Goal: Information Seeking & Learning: Learn about a topic

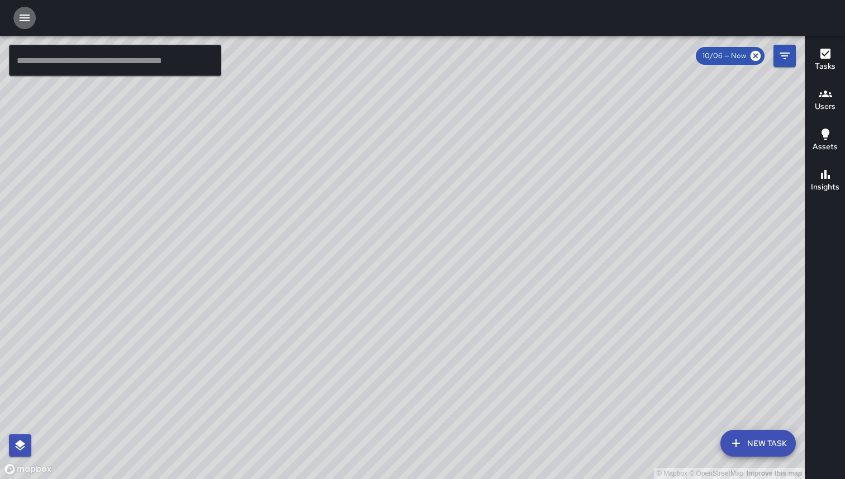
click at [28, 17] on icon "button" at bounding box center [25, 18] width 10 height 7
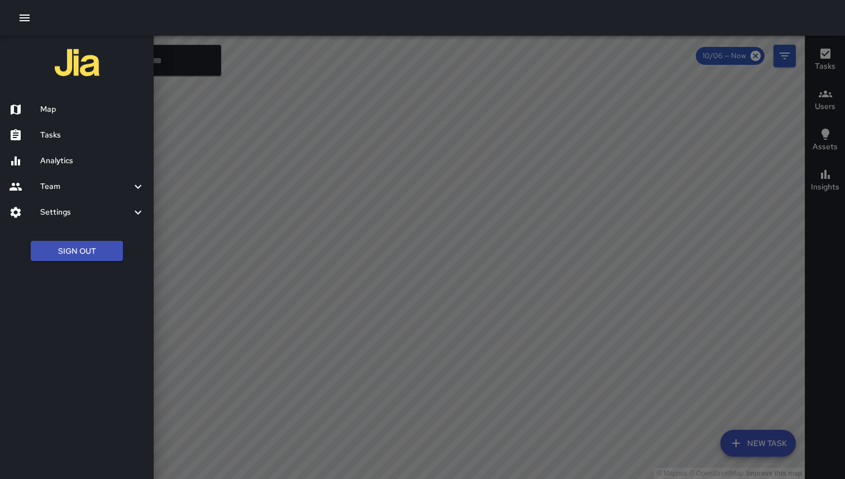
click at [69, 245] on button "Sign Out" at bounding box center [77, 251] width 92 height 21
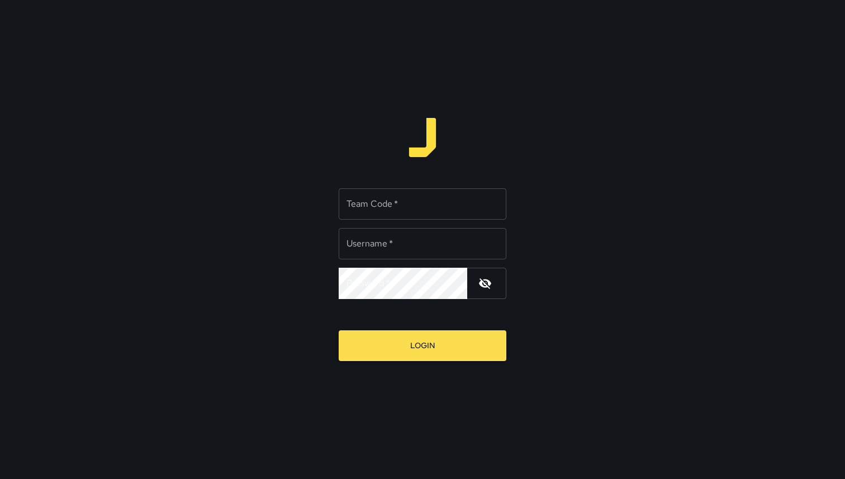
click at [362, 206] on input "Team Code   *" at bounding box center [423, 203] width 168 height 31
type input "*****"
click at [383, 244] on input "*****" at bounding box center [423, 243] width 168 height 31
type input "**********"
click at [339, 330] on button "Login" at bounding box center [423, 345] width 168 height 31
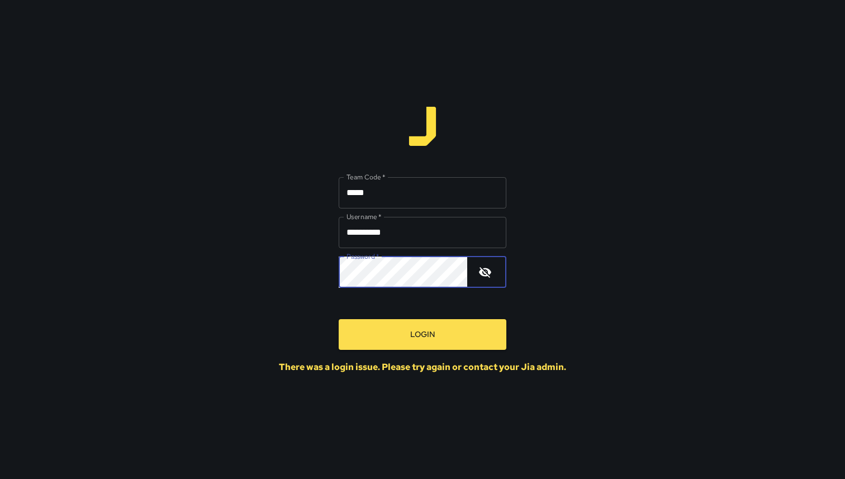
click at [313, 275] on div "**********" at bounding box center [422, 239] width 845 height 479
click at [339, 319] on button "Login" at bounding box center [423, 334] width 168 height 31
click at [403, 237] on input "**********" at bounding box center [423, 232] width 168 height 31
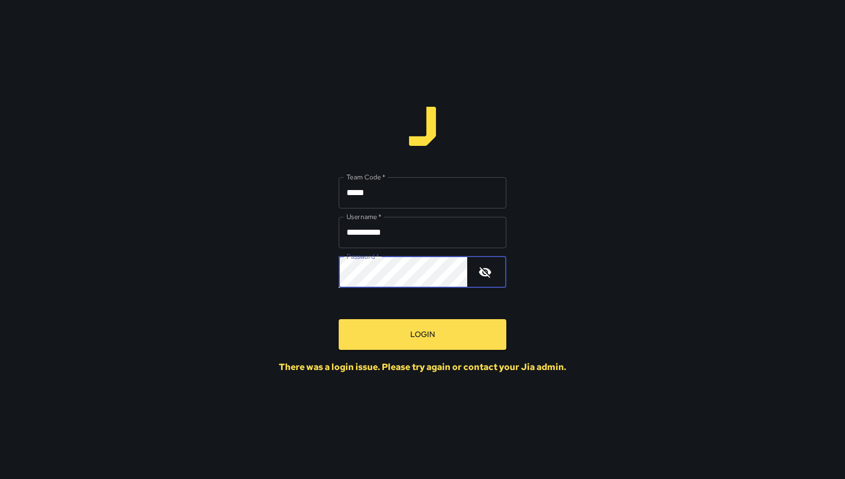
click at [282, 268] on div "**********" at bounding box center [422, 239] width 845 height 479
click at [339, 319] on button "Login" at bounding box center [423, 334] width 168 height 31
click at [256, 265] on div "**********" at bounding box center [422, 239] width 845 height 479
click at [339, 319] on button "Login" at bounding box center [423, 334] width 168 height 31
click at [490, 275] on icon "button" at bounding box center [484, 271] width 13 height 13
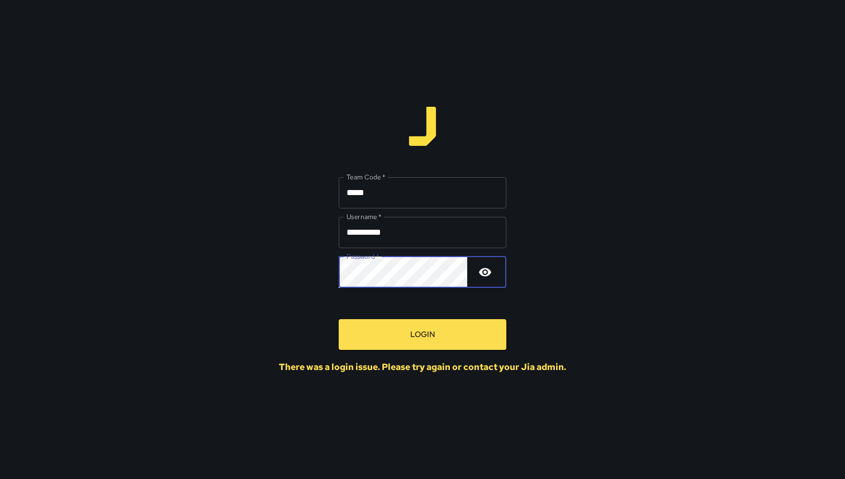
click at [376, 332] on button "Login" at bounding box center [423, 334] width 168 height 31
click at [339, 319] on button "Login" at bounding box center [423, 334] width 168 height 31
click at [337, 269] on div "**********" at bounding box center [422, 239] width 845 height 479
click at [339, 319] on button "Login" at bounding box center [423, 334] width 168 height 31
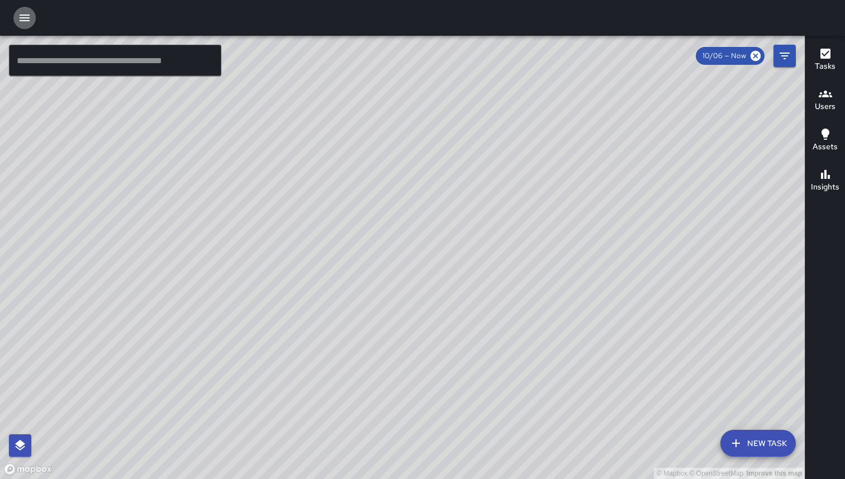
click at [31, 18] on icon "button" at bounding box center [24, 17] width 13 height 13
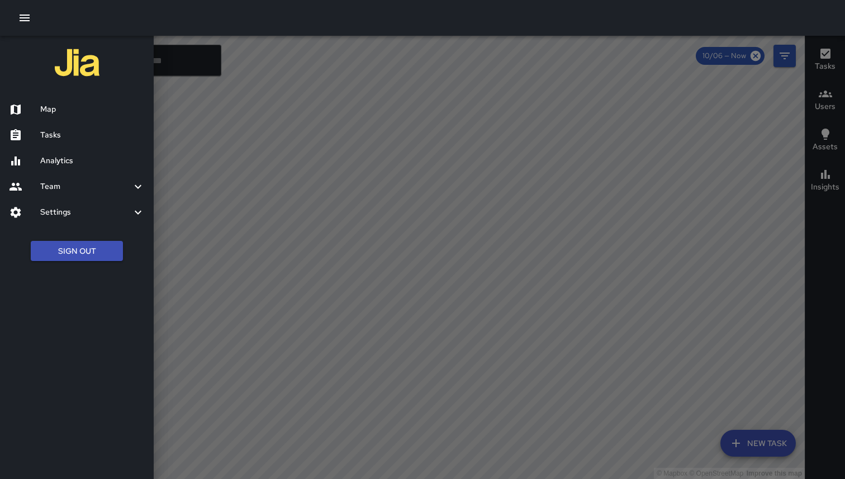
click at [96, 250] on button "Sign Out" at bounding box center [77, 251] width 92 height 21
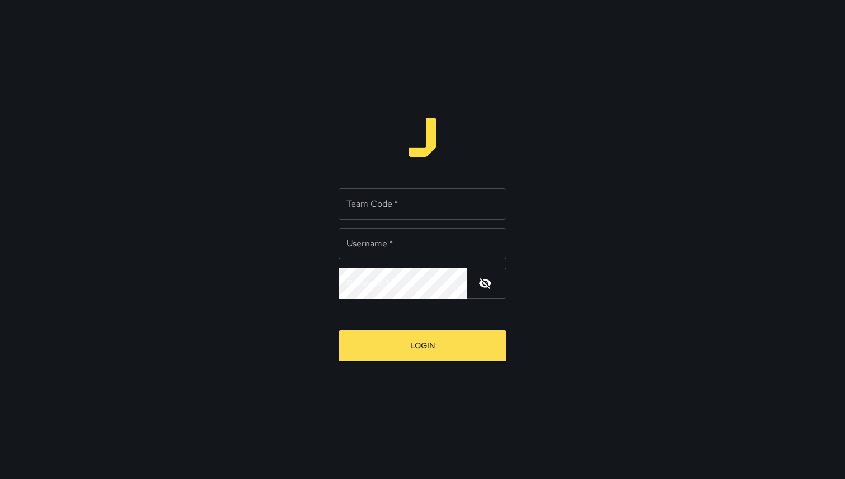
click at [379, 220] on div "Team Code   * Team Code   * Username   * Username   * Password   * Password   *" at bounding box center [423, 243] width 168 height 111
type input "****"
type input "**********"
click at [339, 330] on button "Login" at bounding box center [423, 345] width 168 height 31
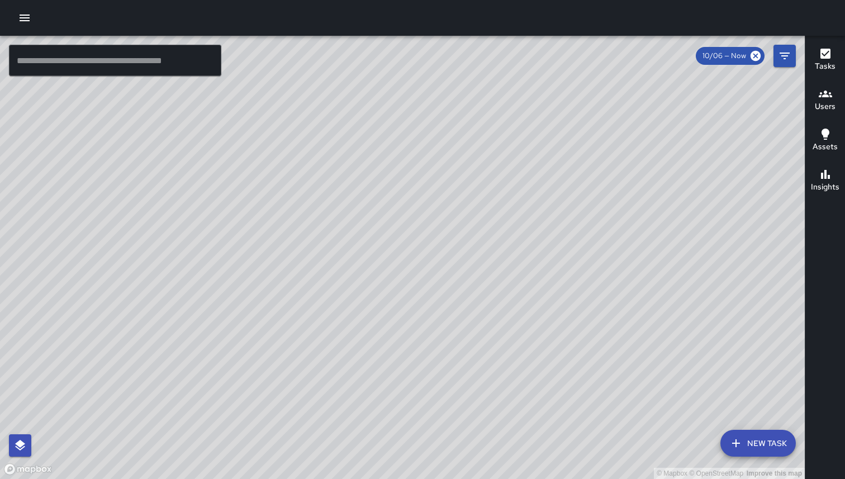
click at [842, 63] on button "Tasks" at bounding box center [825, 60] width 40 height 40
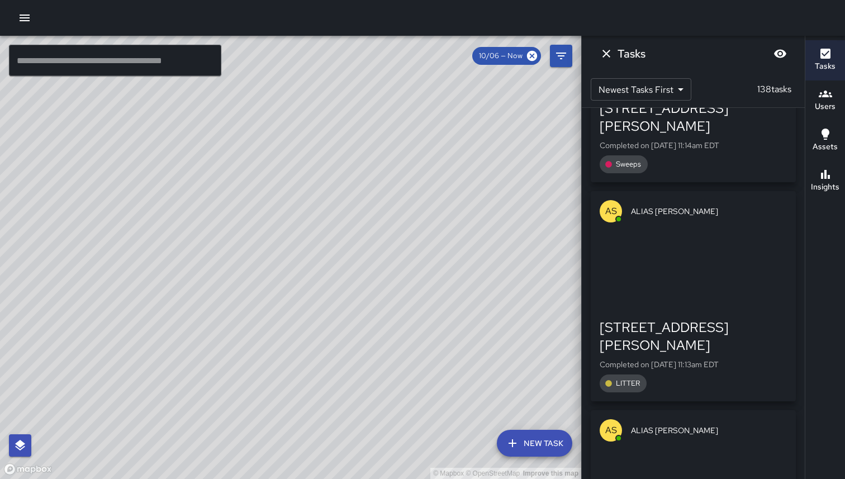
scroll to position [2926, 0]
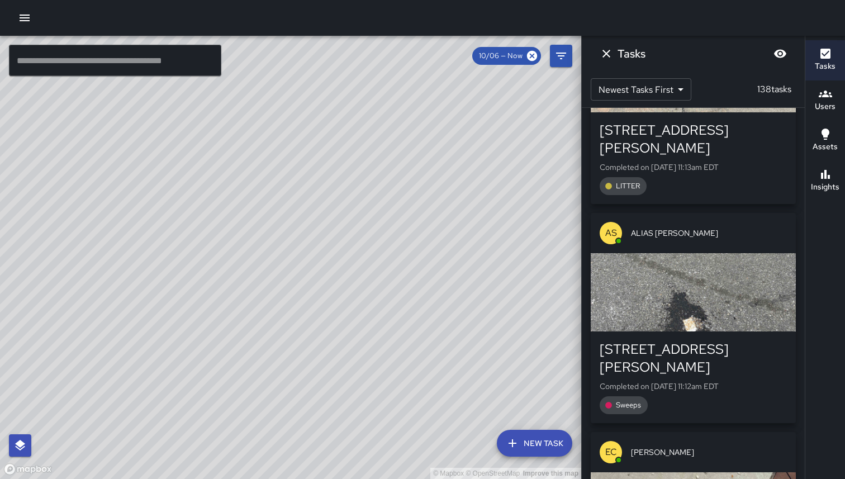
click at [27, 18] on icon "button" at bounding box center [24, 17] width 13 height 13
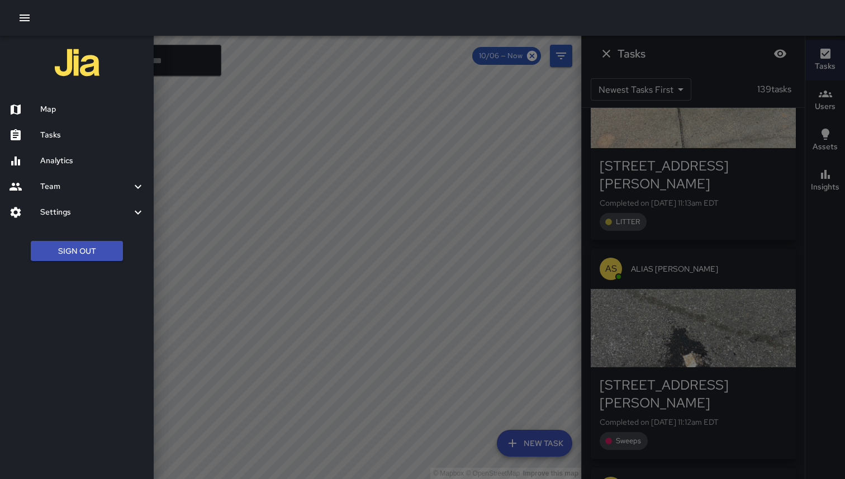
scroll to position [3128, 0]
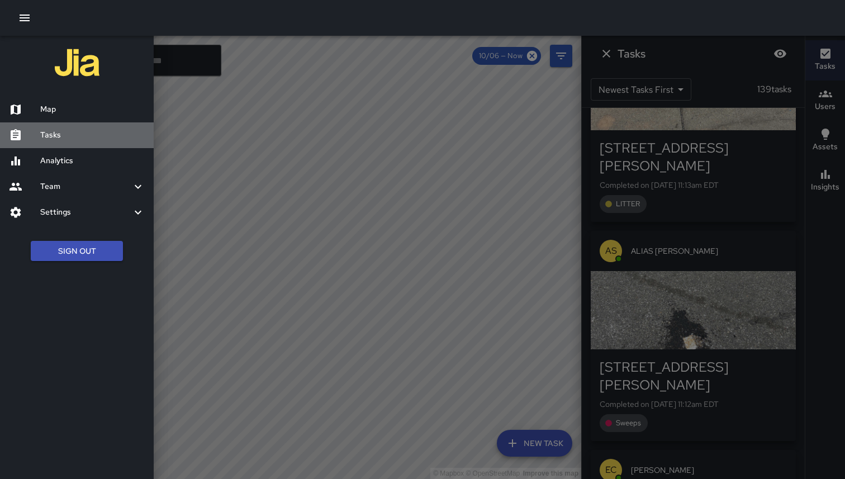
click at [60, 135] on h6 "Tasks" at bounding box center [92, 135] width 104 height 12
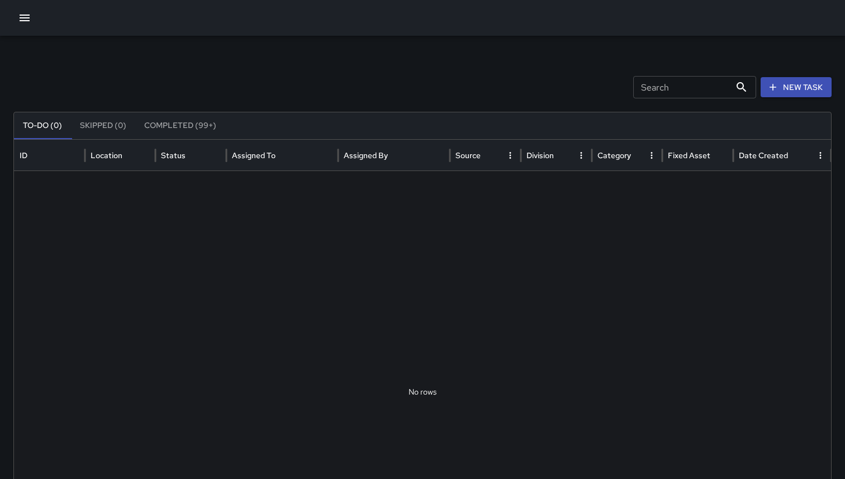
click at [178, 117] on button "Completed (99+)" at bounding box center [180, 125] width 90 height 27
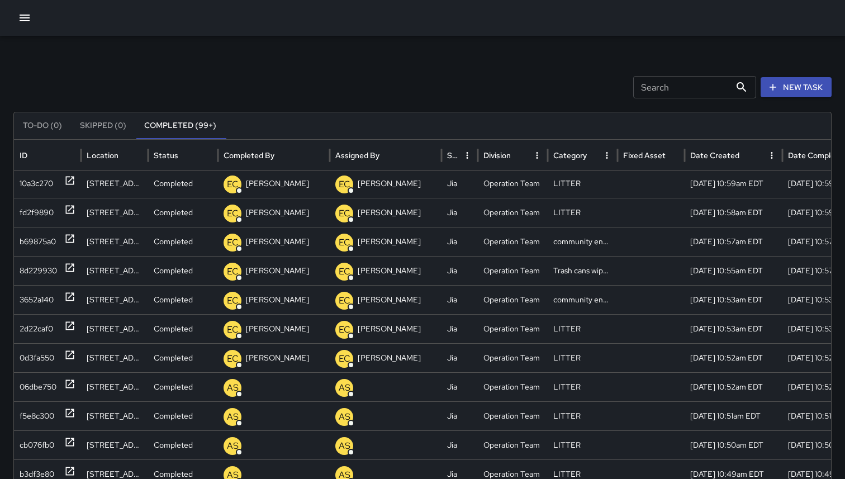
scroll to position [923, 0]
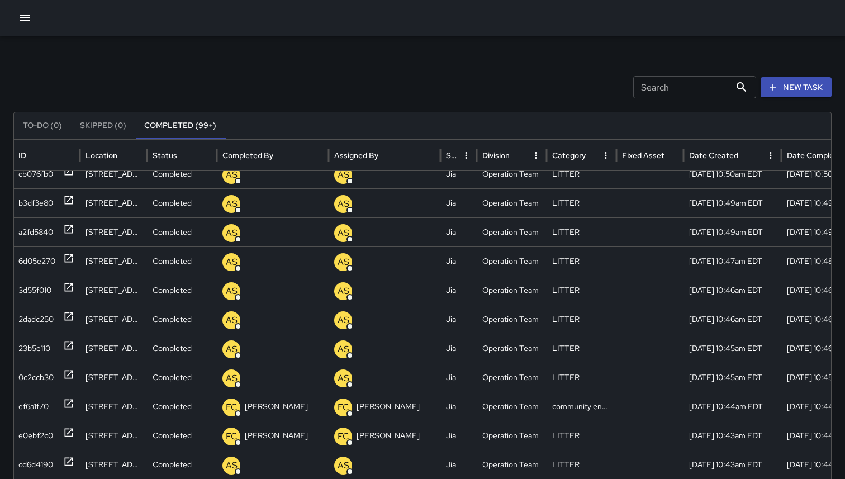
click at [782, 101] on div "Search Search New Task To-Do (0) Skipped (0) Completed (99+) ID Location Status…" at bounding box center [422, 353] width 845 height 634
click at [784, 86] on button "New Task" at bounding box center [796, 87] width 71 height 21
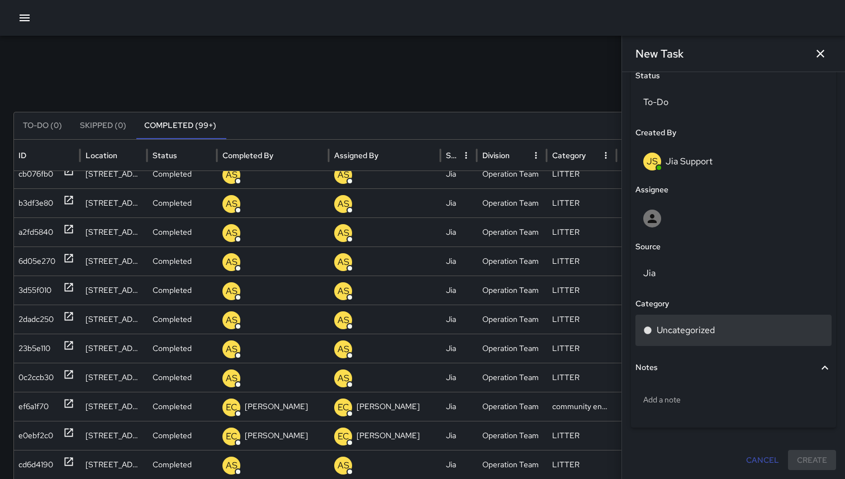
click at [690, 325] on p "Uncategorized" at bounding box center [686, 330] width 58 height 13
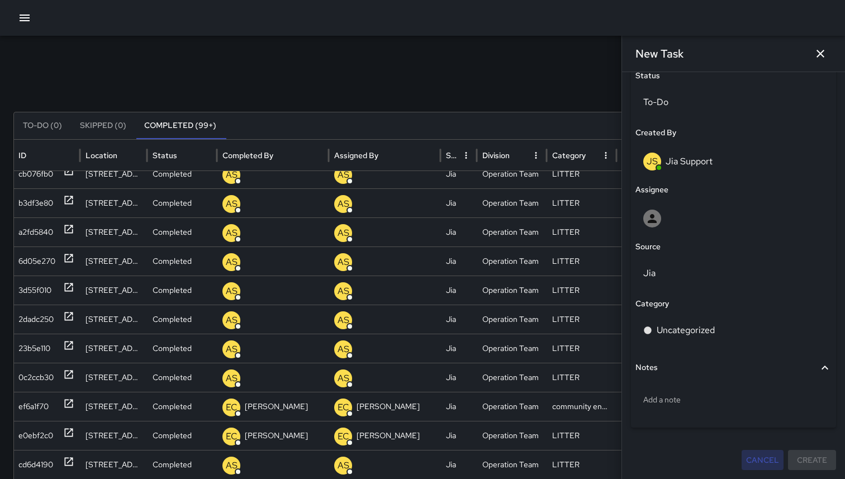
click at [754, 457] on button "Cancel" at bounding box center [763, 460] width 42 height 21
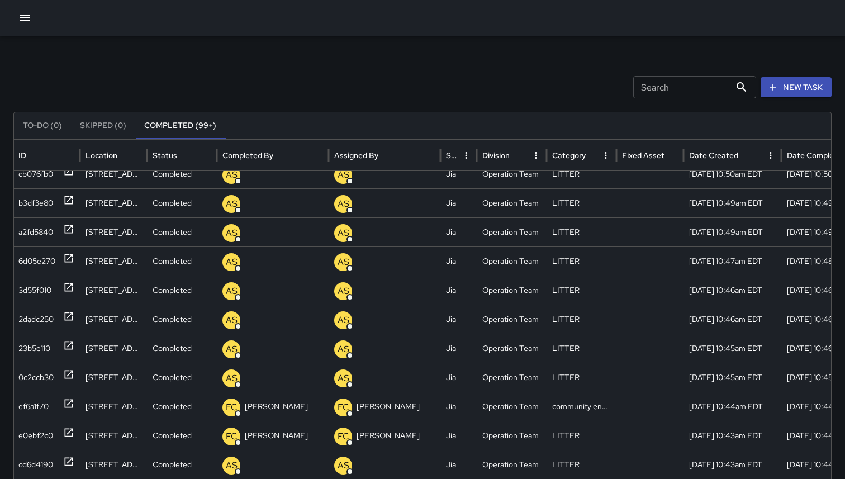
click at [698, 92] on input "Search" at bounding box center [681, 87] width 97 height 22
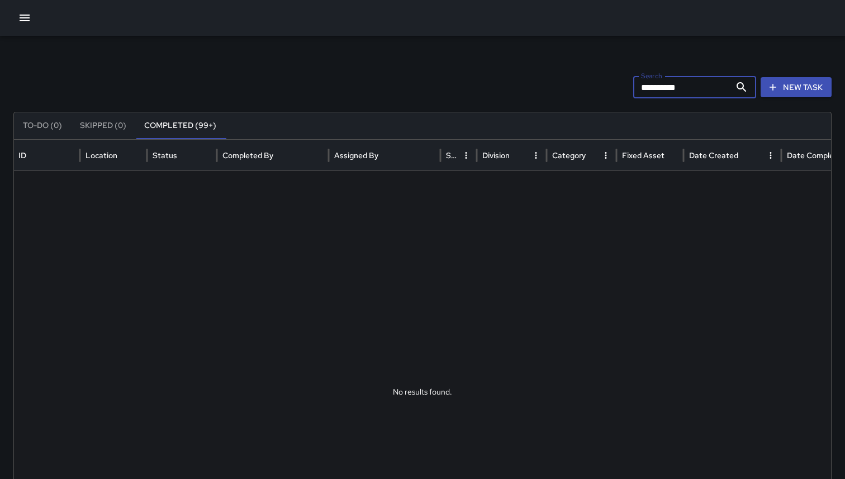
type input "**********"
click at [197, 130] on button "Completed (99+)" at bounding box center [180, 125] width 90 height 27
click at [768, 88] on icon "button" at bounding box center [772, 87] width 11 height 11
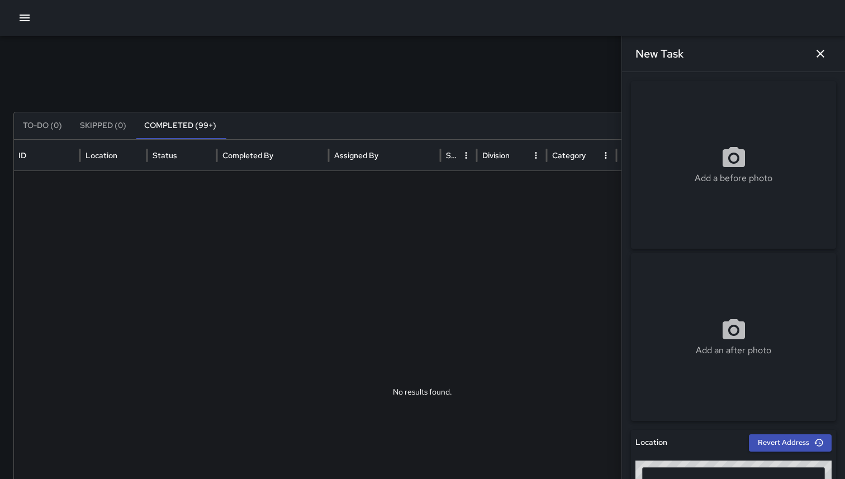
click at [821, 53] on icon "button" at bounding box center [820, 54] width 8 height 8
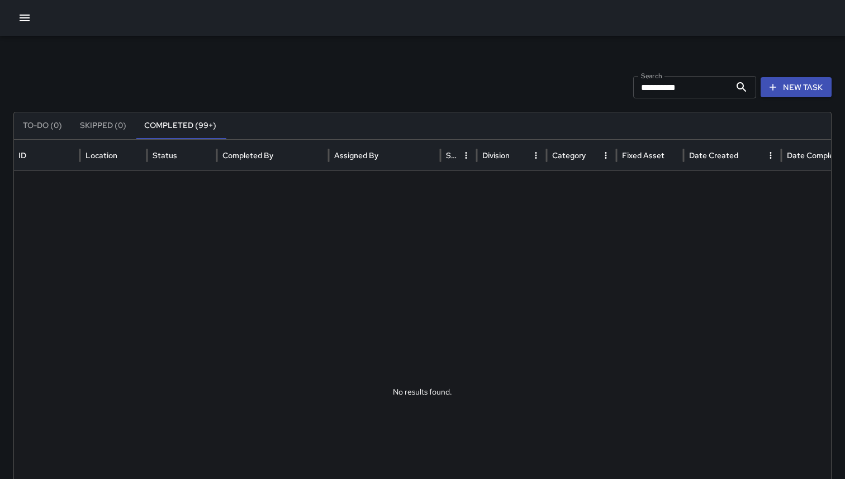
click at [35, 18] on button "button" at bounding box center [24, 18] width 22 height 22
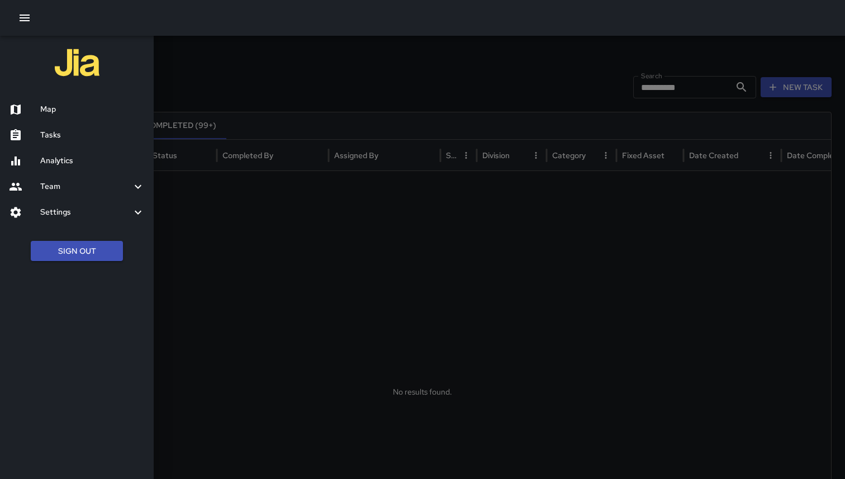
click at [54, 167] on div "Analytics" at bounding box center [77, 161] width 154 height 26
click at [54, 167] on div "Map Tasks Analytics Team Leaderboard Settings Geofence and Zones Divisions and …" at bounding box center [77, 239] width 154 height 479
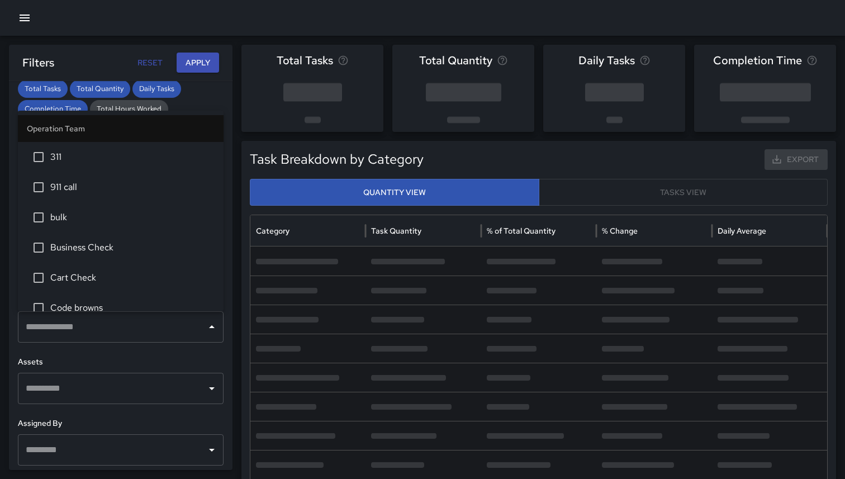
click at [82, 339] on div "​" at bounding box center [121, 326] width 206 height 31
click at [112, 263] on li "Cart Check" at bounding box center [121, 278] width 206 height 30
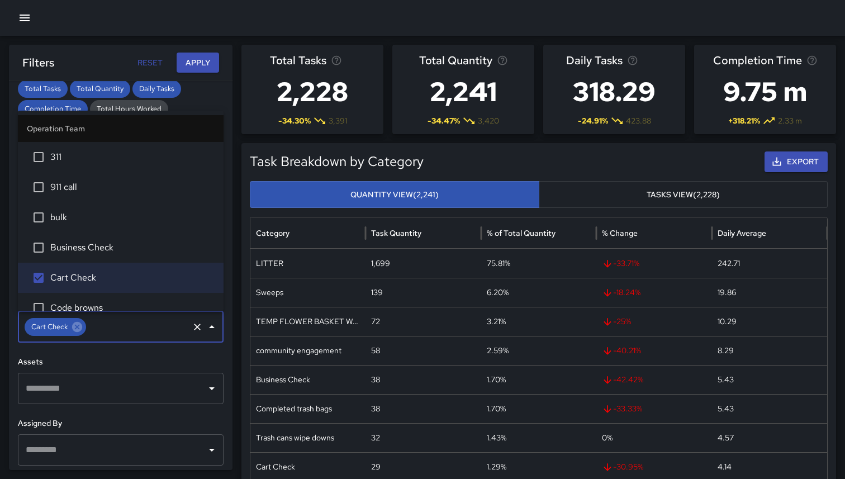
click at [205, 62] on button "Apply" at bounding box center [198, 63] width 42 height 21
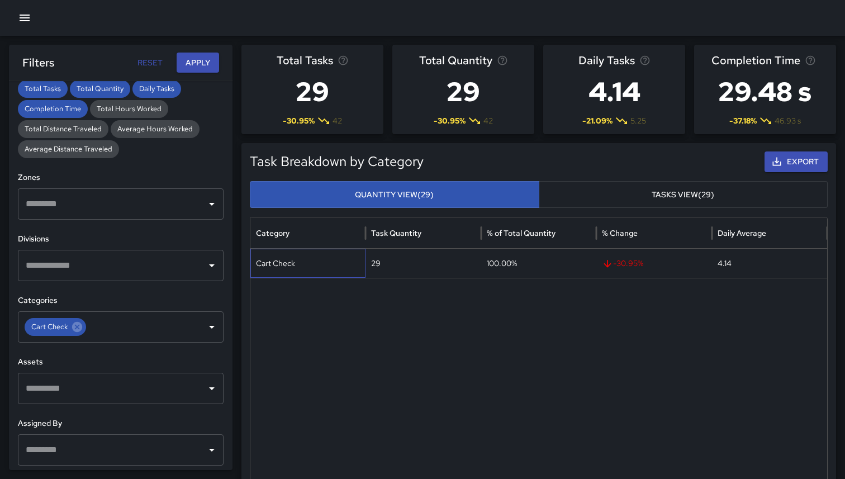
click at [325, 262] on div "Cart Check" at bounding box center [307, 263] width 115 height 29
click at [386, 259] on div "29" at bounding box center [422, 263] width 115 height 29
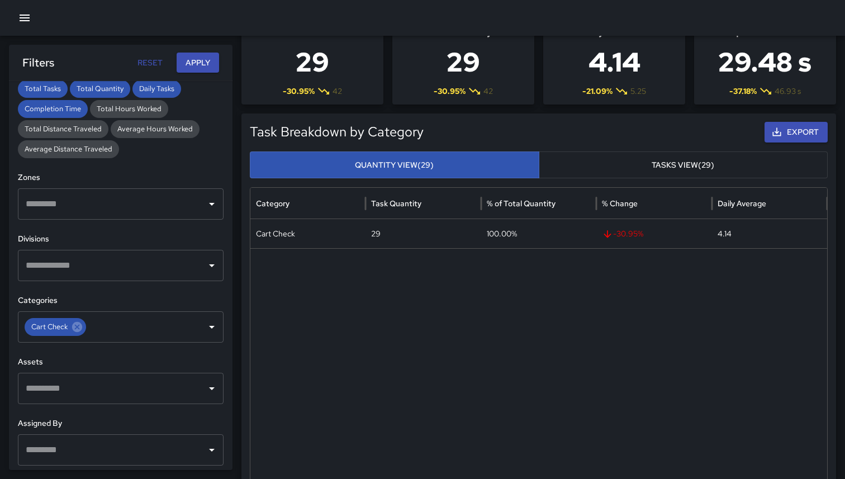
click at [692, 161] on button "Tasks View (29)" at bounding box center [683, 164] width 289 height 27
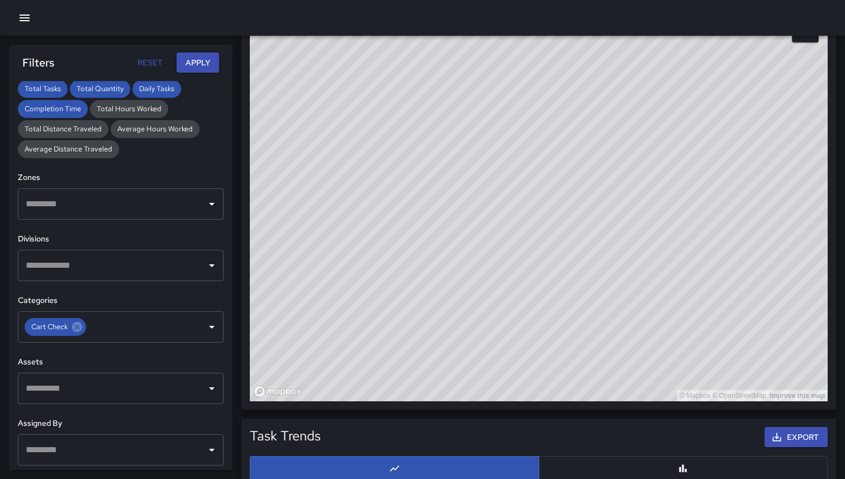
drag, startPoint x: 712, startPoint y: 93, endPoint x: 424, endPoint y: 442, distance: 452.9
click at [424, 442] on div "Total Tasks 29 -30.95 % 42 Total Quantity 29 -30.95 % 42 Daily Tasks 4.14 -21.0…" at bounding box center [543, 75] width 604 height 1434
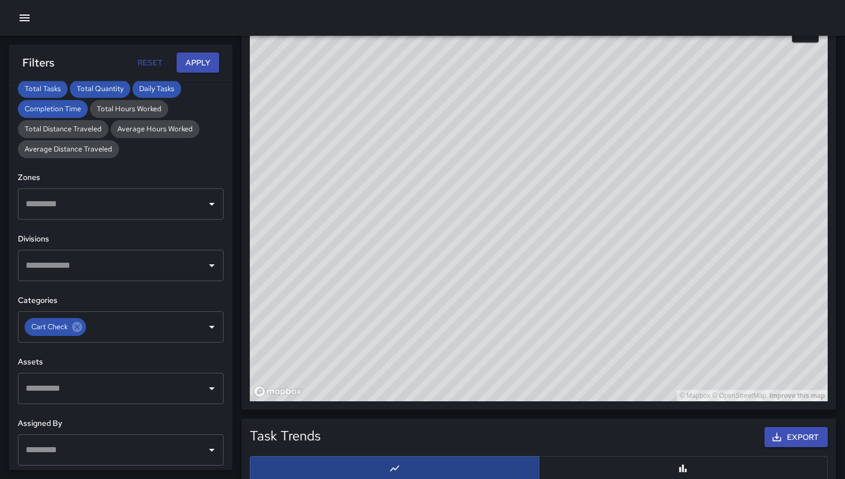
drag, startPoint x: 586, startPoint y: 241, endPoint x: 273, endPoint y: 461, distance: 383.1
click at [273, 461] on div "Total Tasks 29 -30.95 % 42 Total Quantity 29 -30.95 % 42 Daily Tasks 4.14 -21.0…" at bounding box center [543, 75] width 604 height 1434
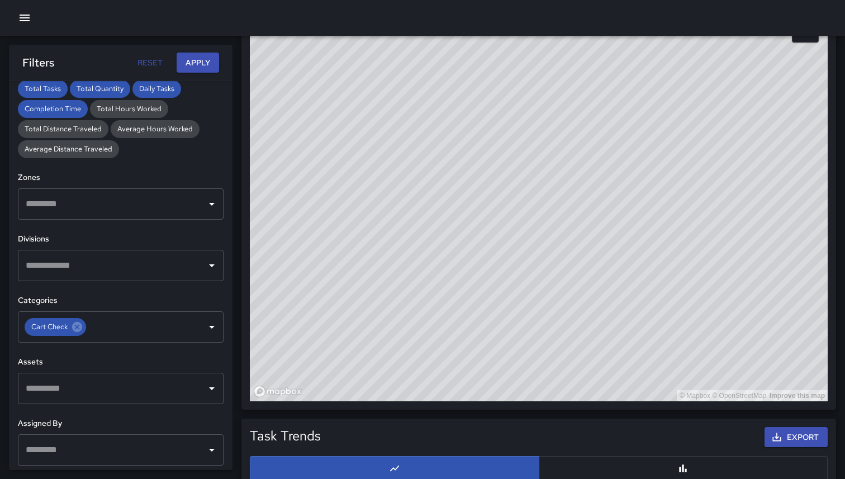
drag, startPoint x: 582, startPoint y: 93, endPoint x: 426, endPoint y: 341, distance: 292.7
click at [426, 341] on div "© Mapbox © OpenStreetMap Improve this map" at bounding box center [539, 177] width 578 height 447
click at [370, 190] on div "© Mapbox © OpenStreetMap Improve this map" at bounding box center [539, 177] width 578 height 447
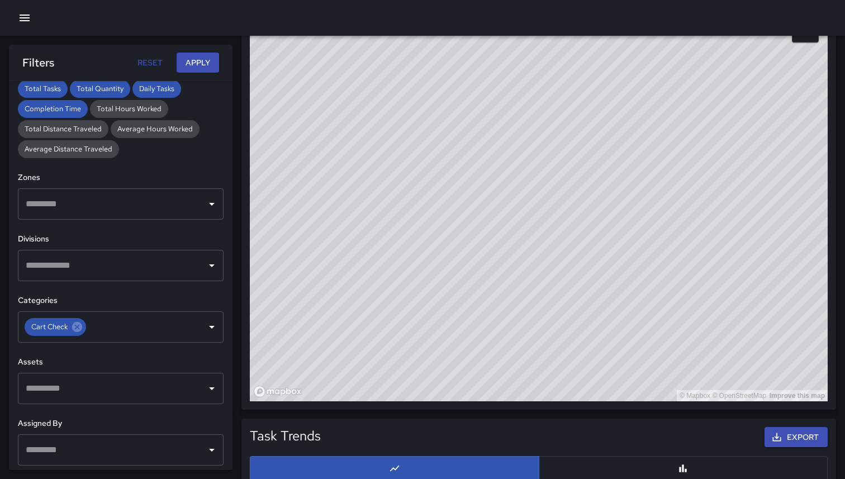
click at [370, 190] on div "© Mapbox © OpenStreetMap Improve this map" at bounding box center [539, 177] width 578 height 447
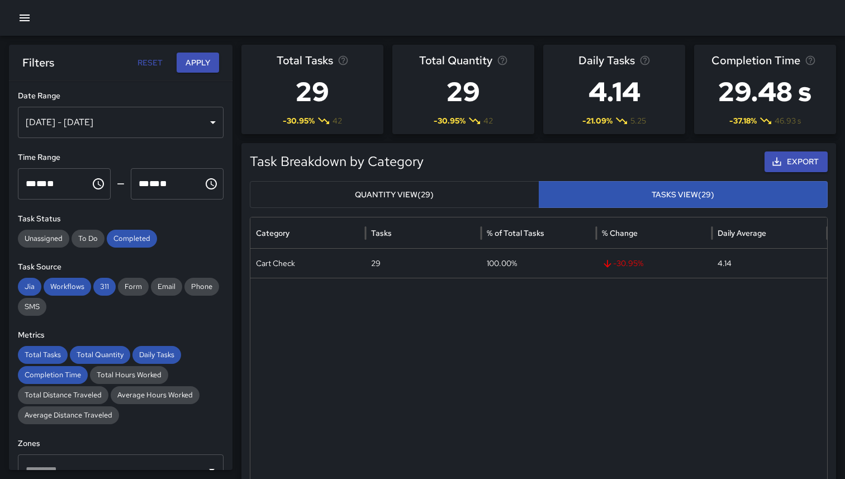
click at [443, 191] on button "Quantity View (29)" at bounding box center [394, 194] width 289 height 27
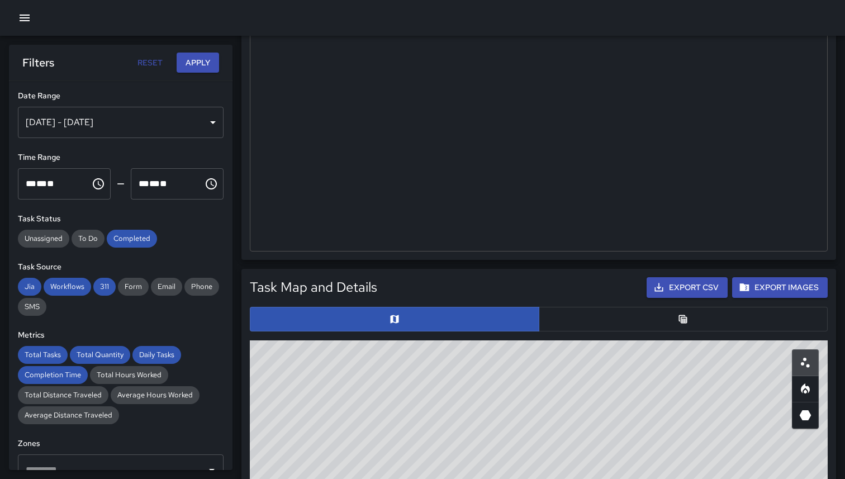
scroll to position [340, 0]
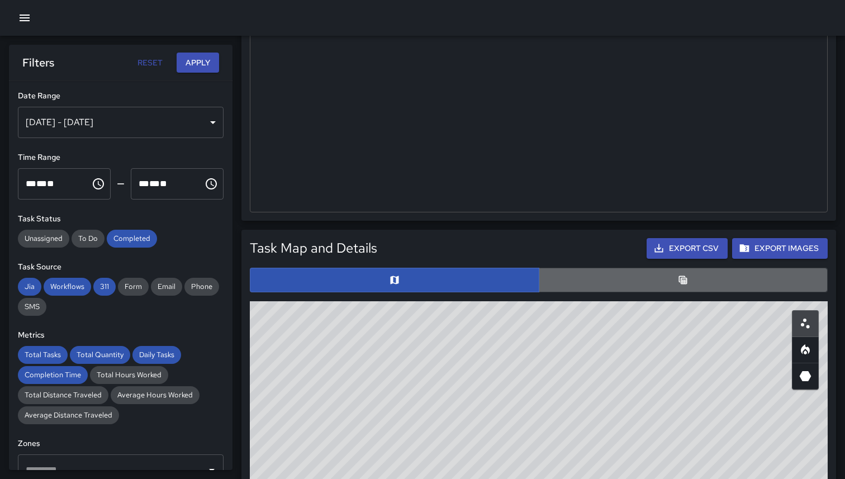
click at [606, 280] on button "button" at bounding box center [683, 280] width 289 height 25
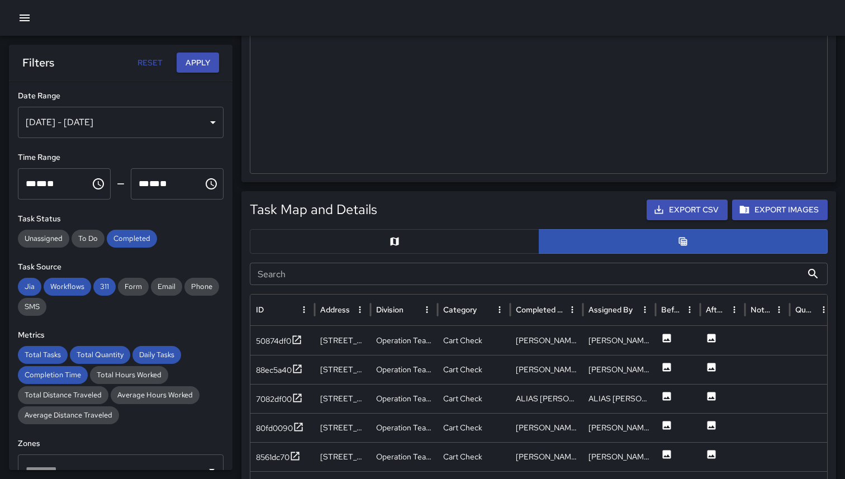
scroll to position [422, 0]
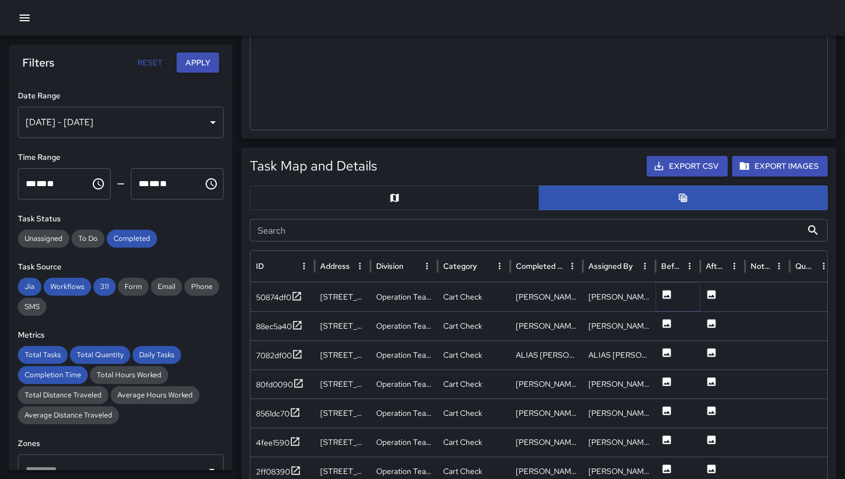
click at [669, 294] on icon at bounding box center [667, 294] width 8 height 8
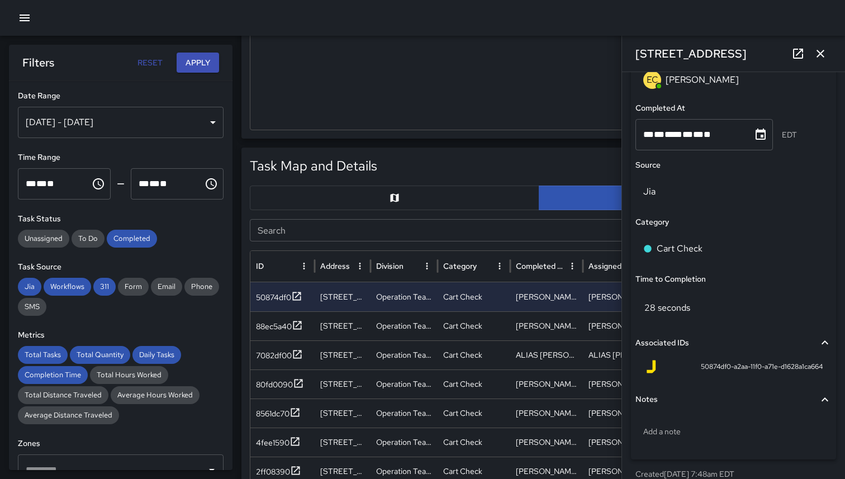
scroll to position [769, 0]
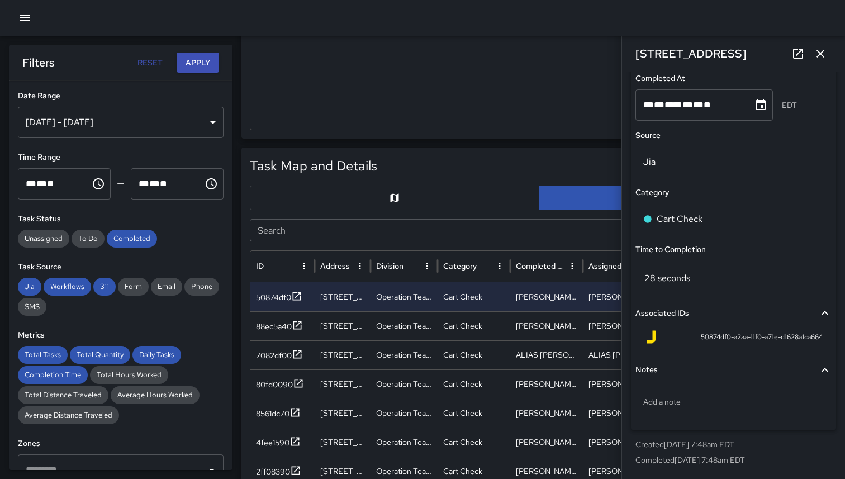
click at [829, 55] on button "button" at bounding box center [820, 53] width 22 height 22
